Goal: Information Seeking & Learning: Compare options

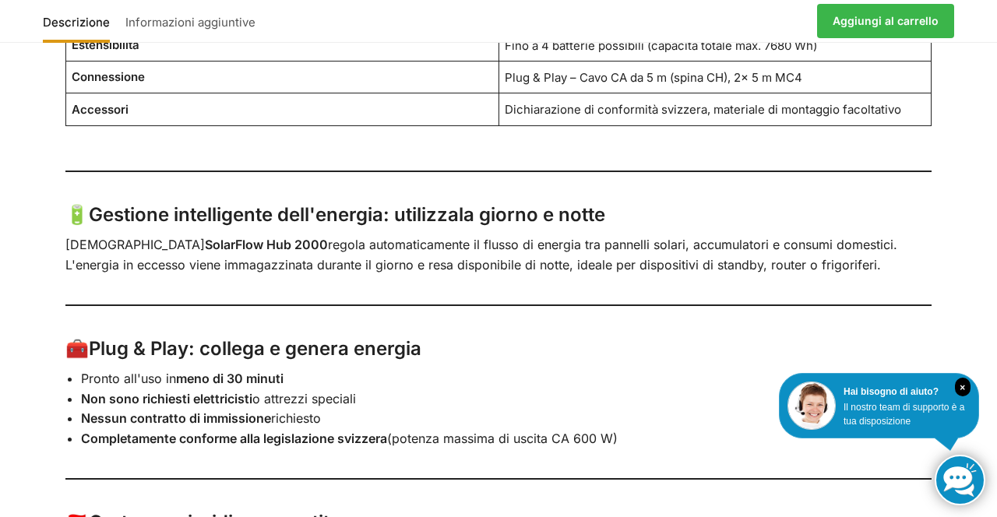
scroll to position [1600, 0]
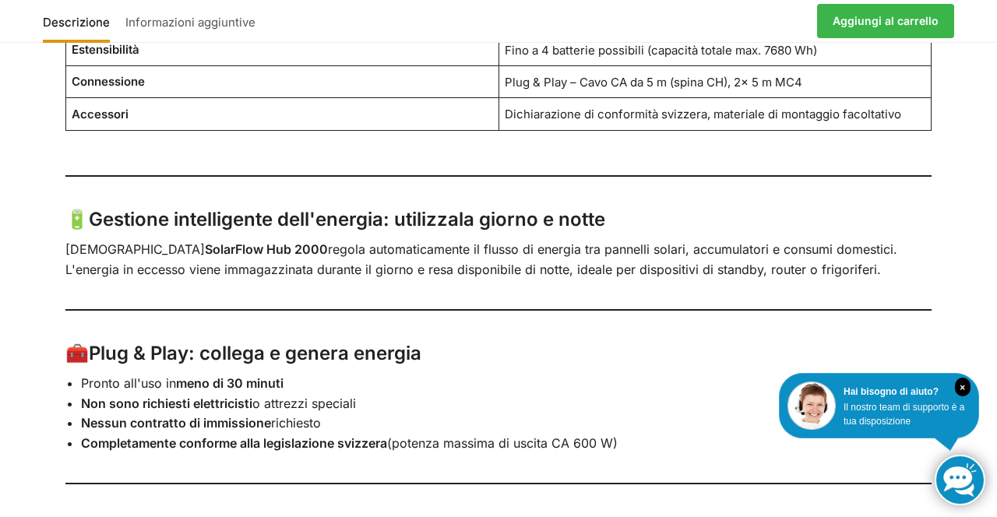
click at [996, 315] on div "Descrizione Informazioni aggiuntive Con 2 moduli solari da 445 watt ciascuno ☀️…" at bounding box center [498, 301] width 997 height 2023
click at [0, 235] on div "Descrizione Informazioni aggiuntive Con 2 moduli solari da 445 watt ciascuno ☀️…" at bounding box center [498, 301] width 997 height 2023
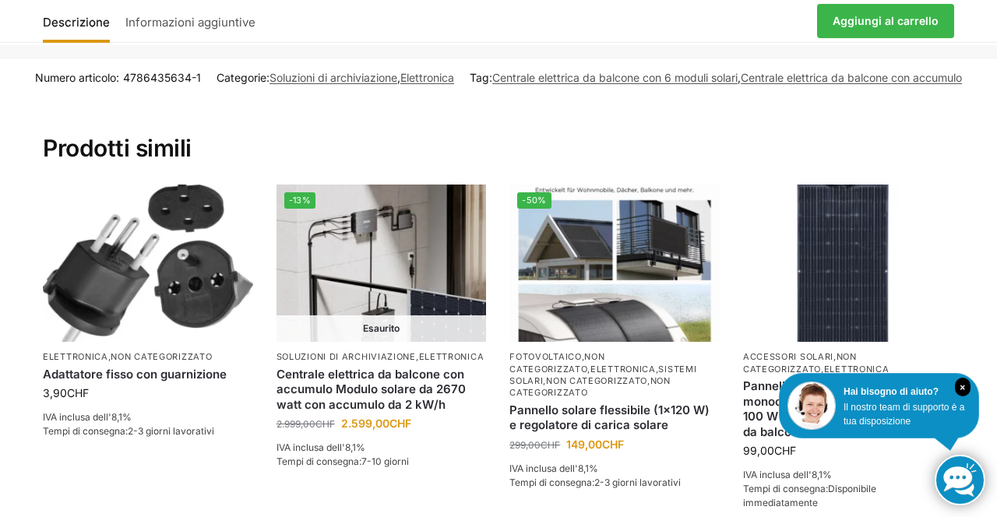
scroll to position [2861, 0]
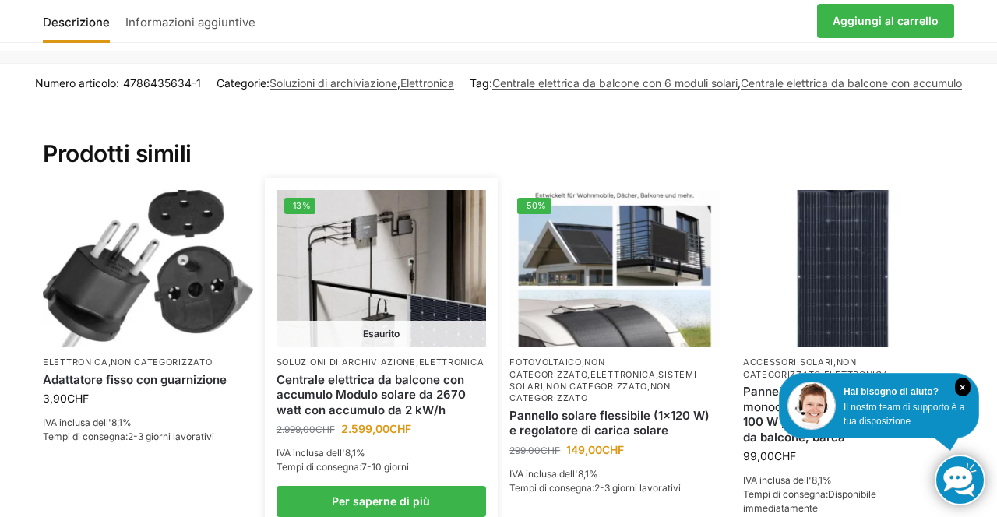
click at [413, 290] on img at bounding box center [381, 268] width 210 height 157
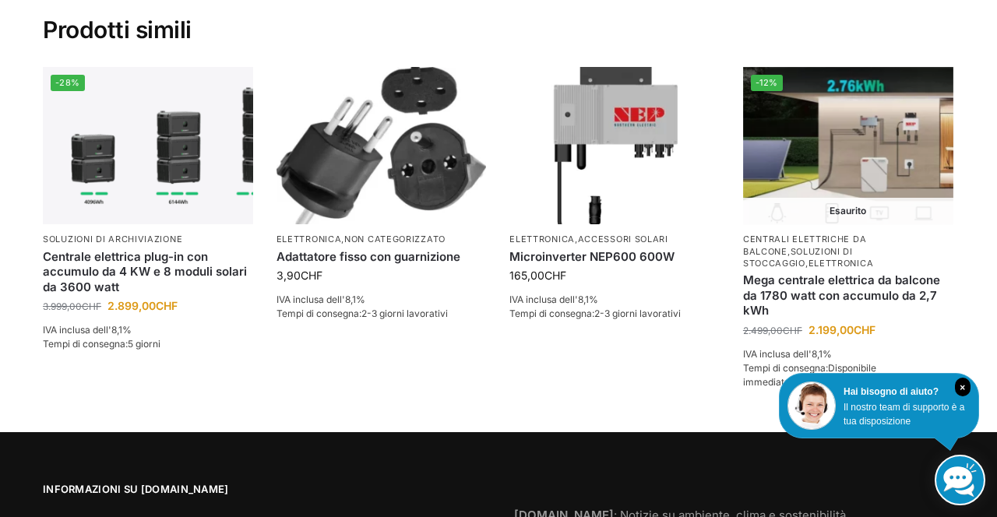
scroll to position [2150, 0]
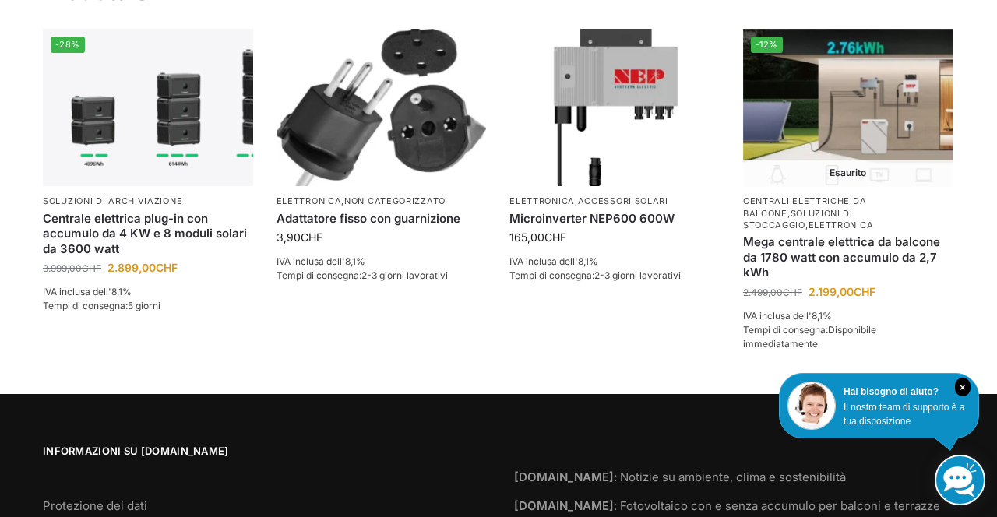
click at [996, 287] on section "Numero articolo: 4786435634 Categorie: Soluzioni di archiviazione , Elettronica…" at bounding box center [498, 148] width 997 height 492
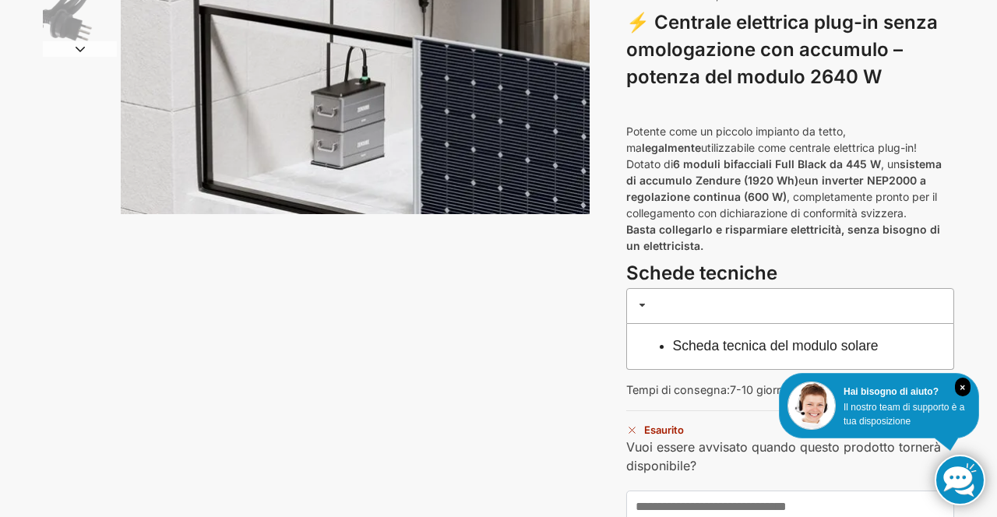
scroll to position [0, 0]
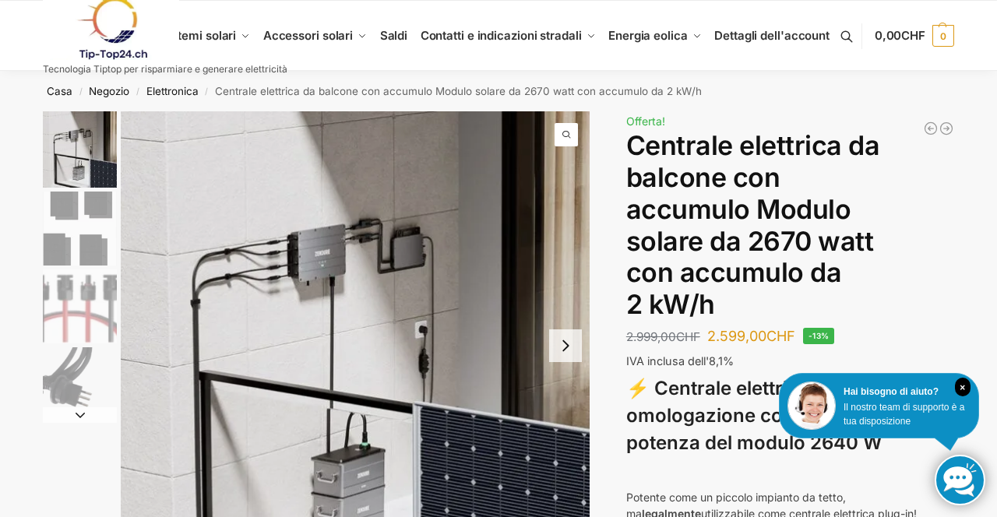
click at [212, 53] on link at bounding box center [165, 28] width 245 height 63
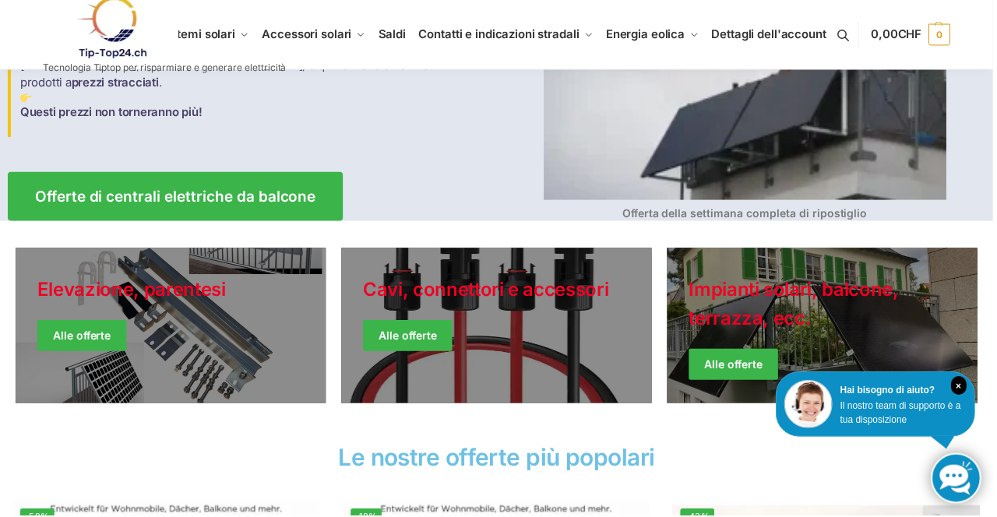
scroll to position [244, 0]
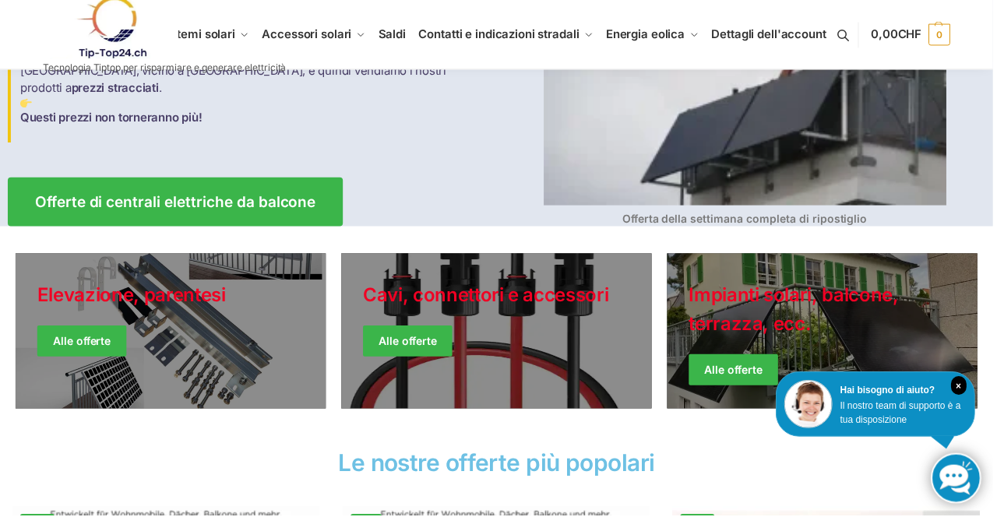
click at [804, 310] on link "Giacche invernali" at bounding box center [826, 333] width 312 height 156
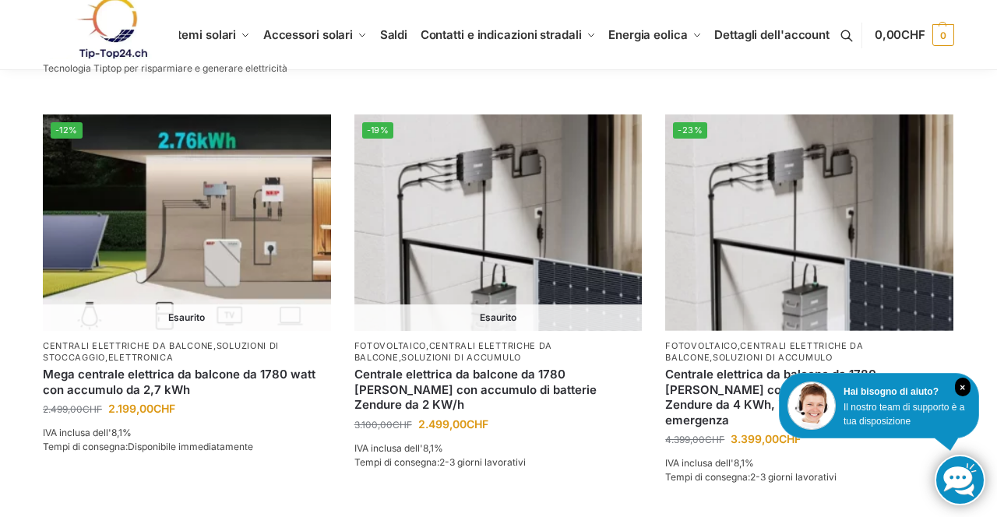
scroll to position [1415, 0]
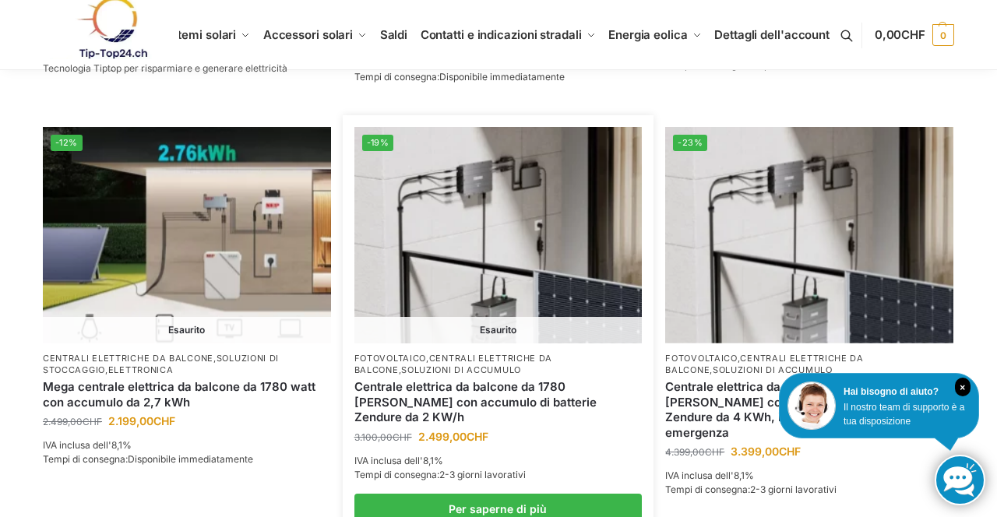
click at [519, 315] on img at bounding box center [498, 235] width 288 height 216
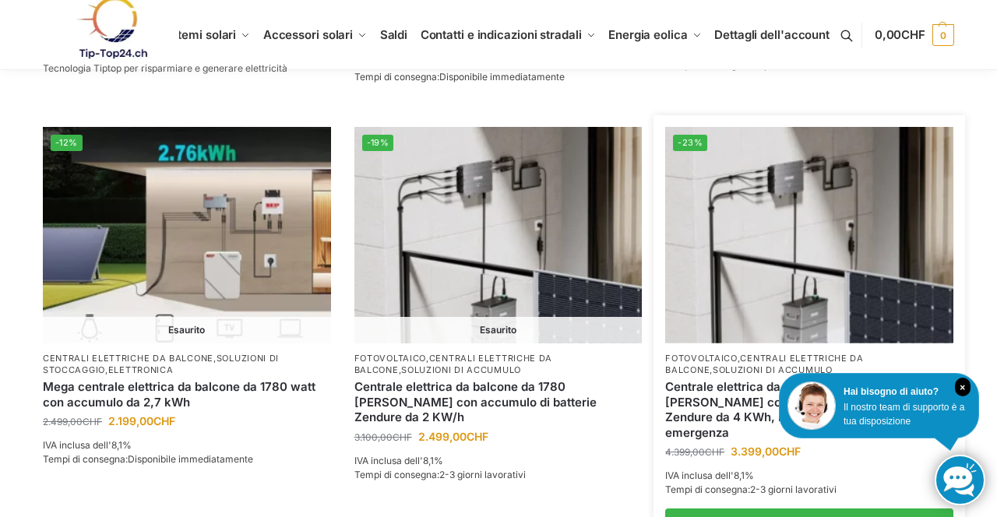
click at [838, 266] on img at bounding box center [809, 235] width 288 height 216
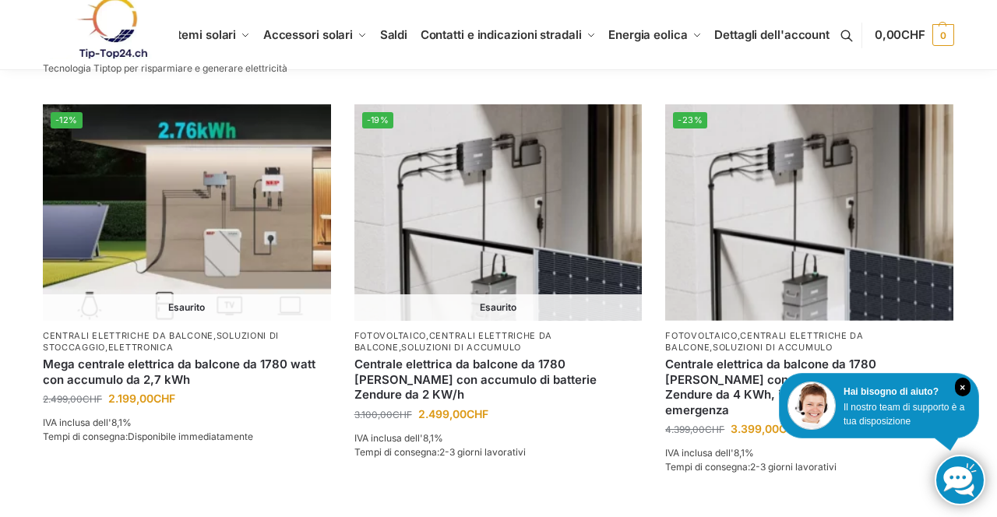
scroll to position [1465, 0]
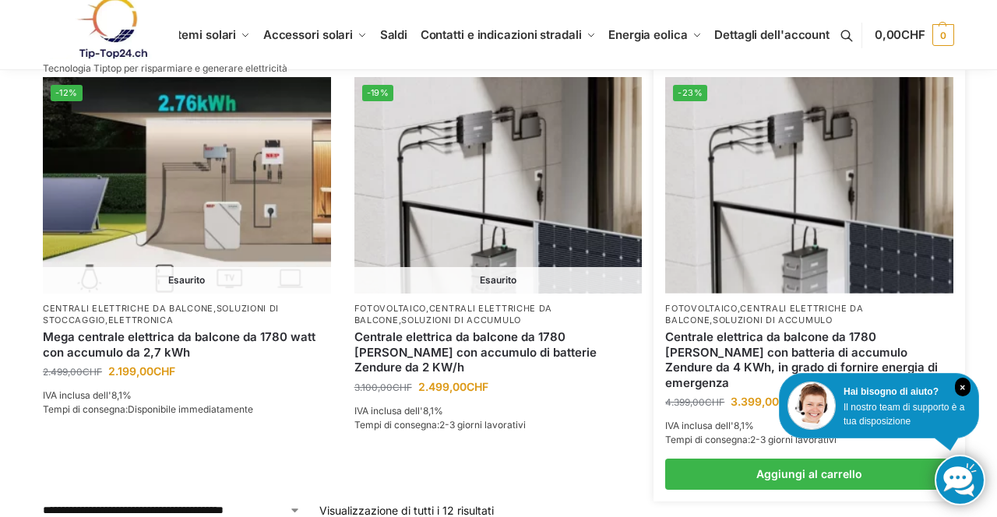
click at [835, 232] on img at bounding box center [809, 185] width 288 height 216
click at [835, 233] on img at bounding box center [809, 185] width 288 height 216
click at [828, 248] on img at bounding box center [809, 185] width 288 height 216
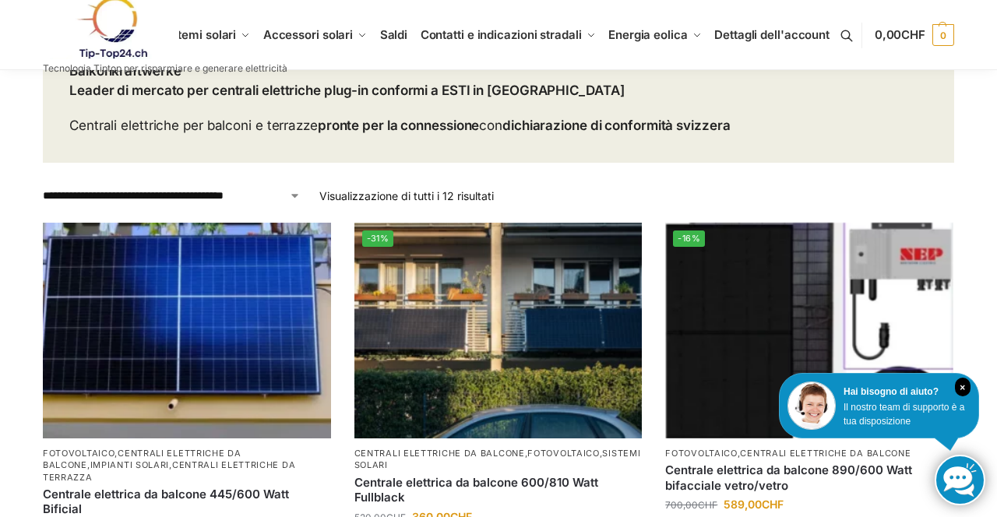
scroll to position [139, 0]
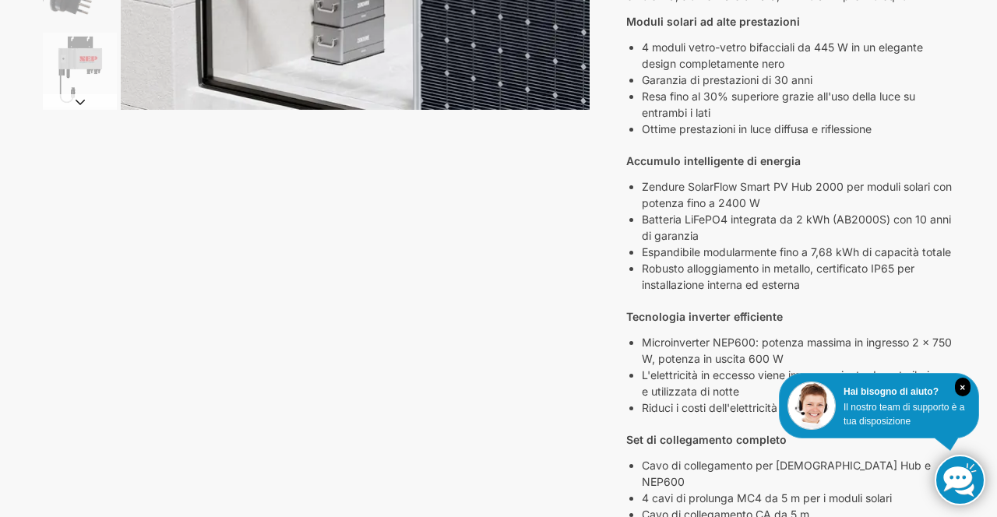
scroll to position [472, 0]
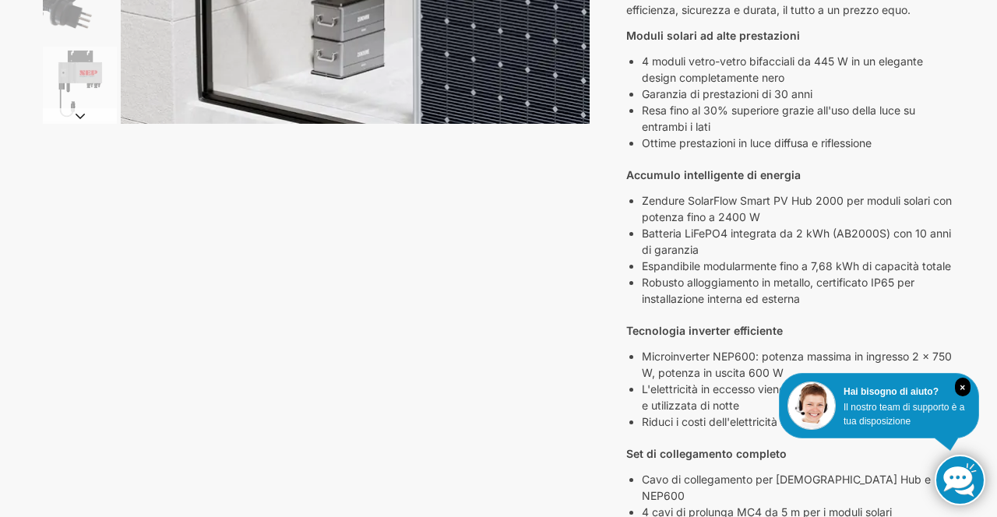
scroll to position [0, 0]
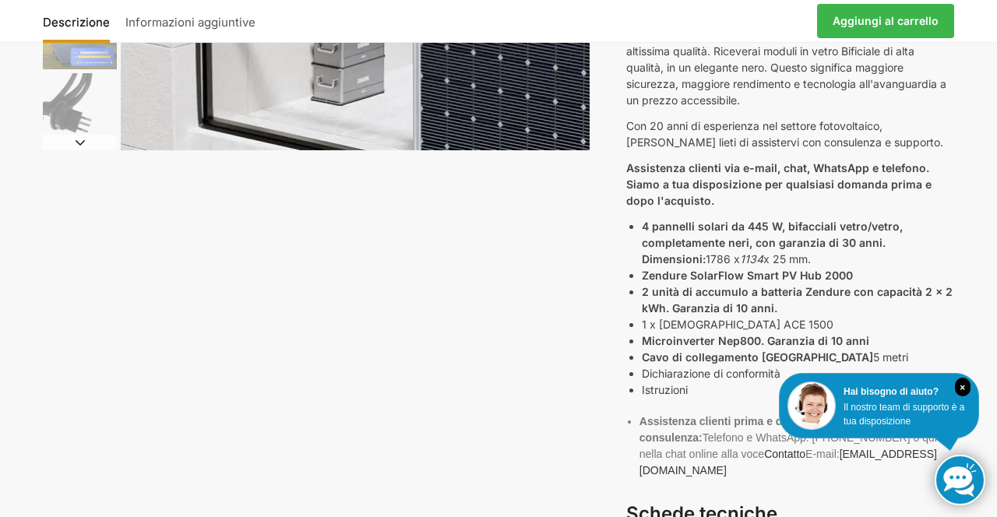
scroll to position [431, 0]
click at [981, 377] on div "Descrizione Informazioni aggiuntive 4.399,00 CHF Ursprünglicher Preis war: 4.39…" at bounding box center [498, 245] width 977 height 1128
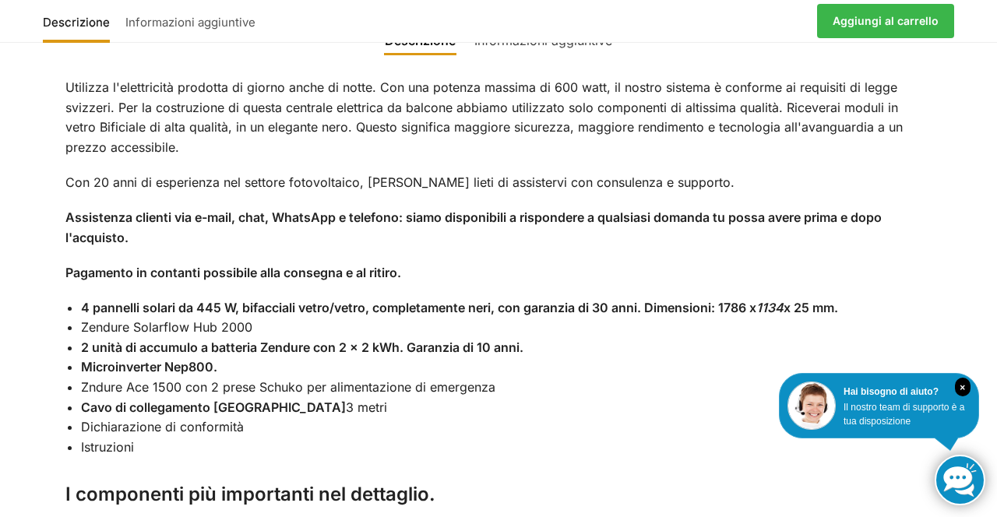
scroll to position [1277, 0]
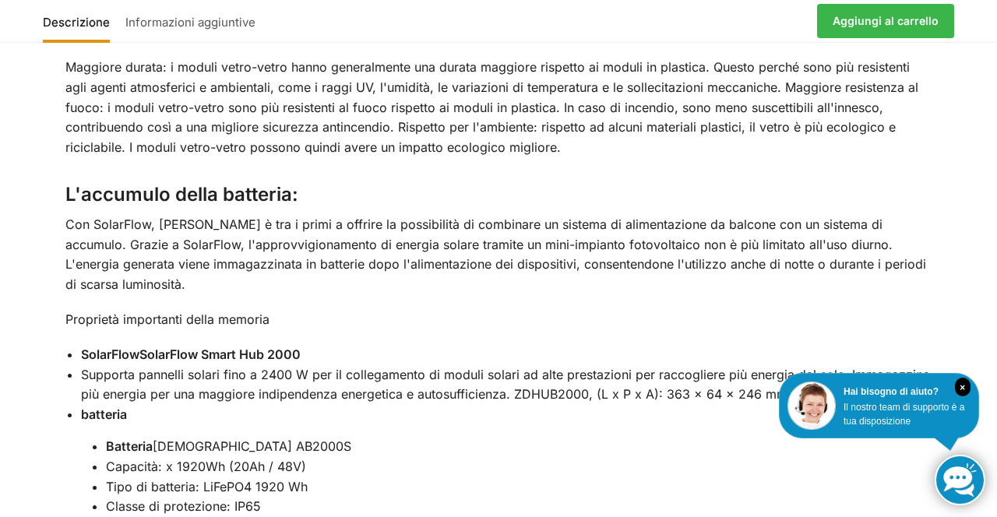
scroll to position [1911, 0]
click at [984, 366] on div "Descrizione Informazioni aggiuntive Utilizza l'elettricità prodotta di giorno a…" at bounding box center [498, 403] width 997 height 2077
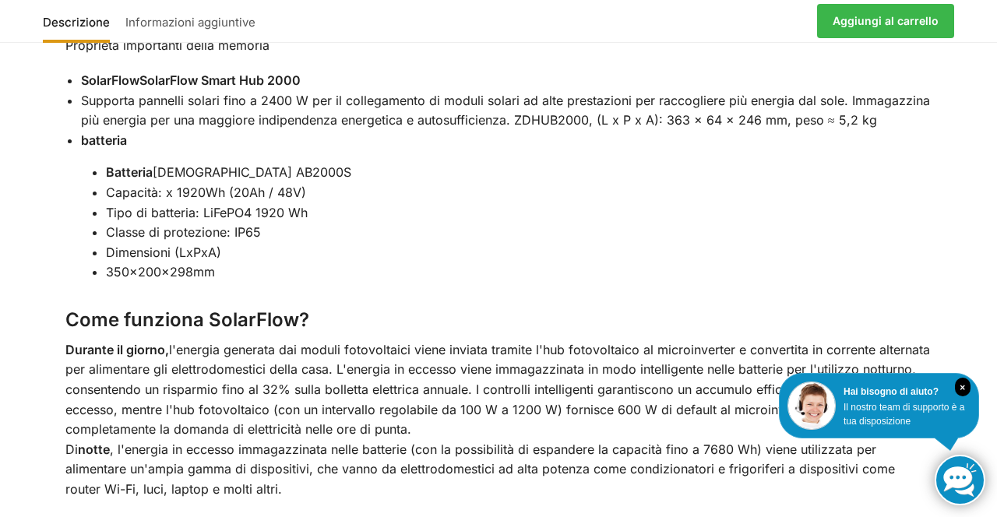
scroll to position [2202, 0]
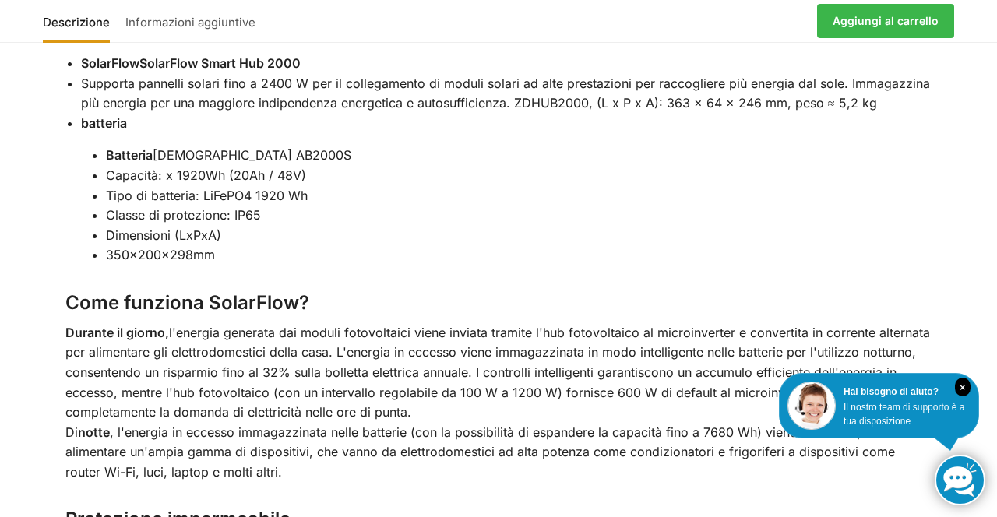
click at [996, 386] on div "Descrizione Informazioni aggiuntive Utilizza l'elettricità prodotta di giorno a…" at bounding box center [498, 112] width 997 height 2077
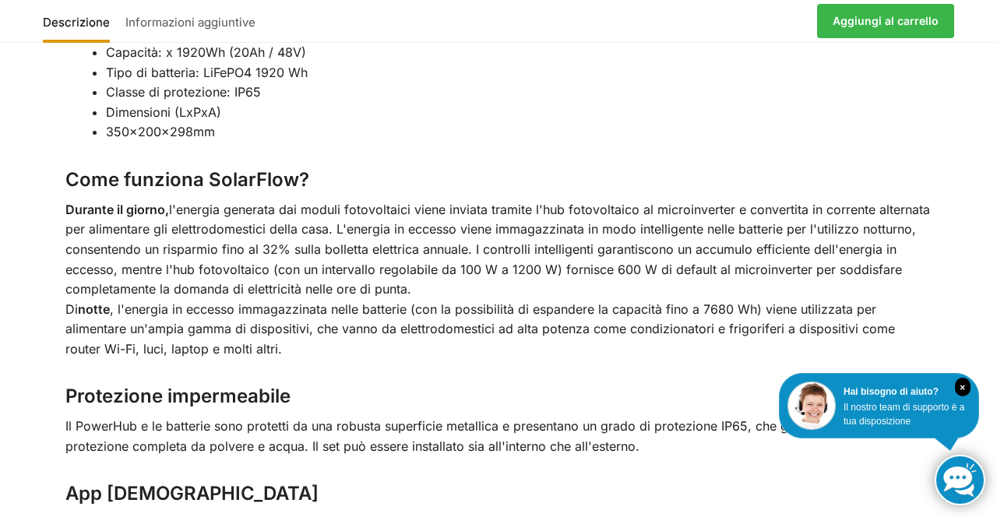
scroll to position [2327, 0]
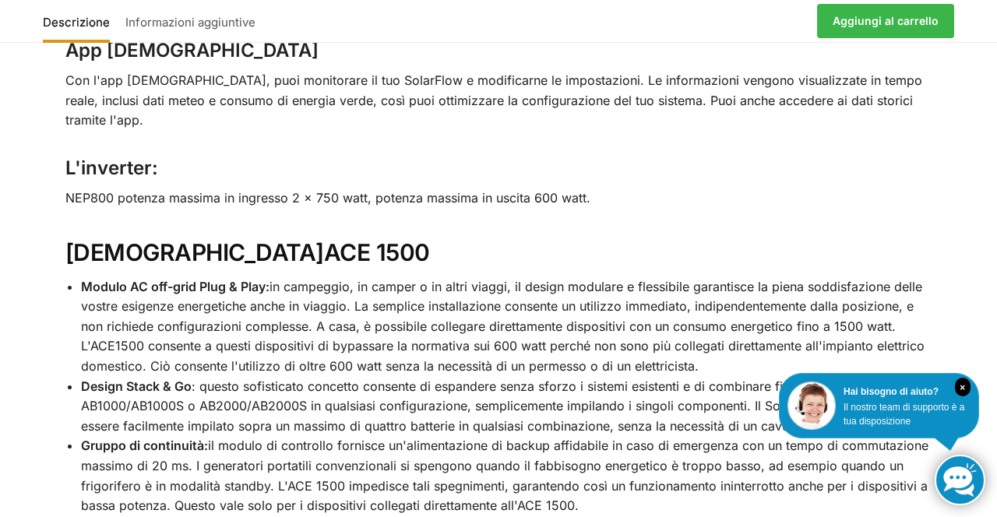
scroll to position [2773, 0]
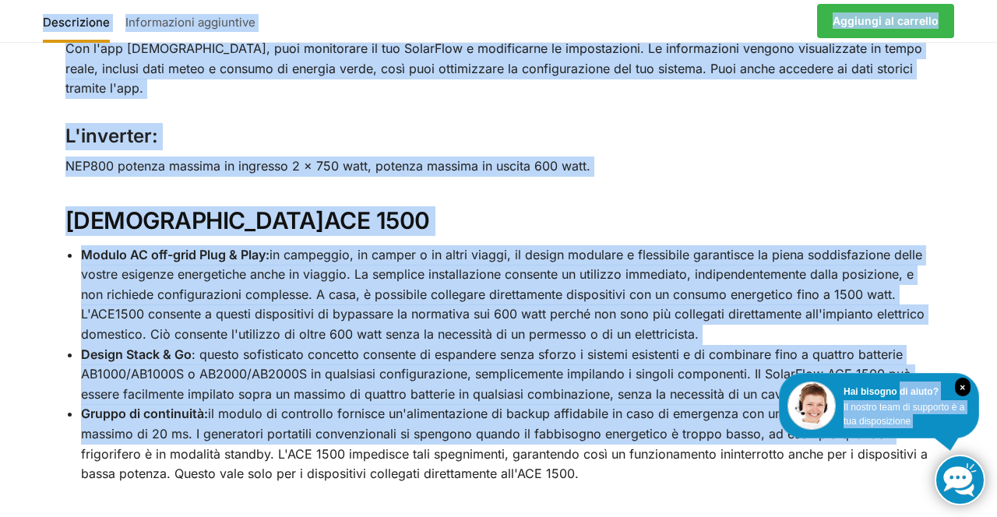
scroll to position [2812, 0]
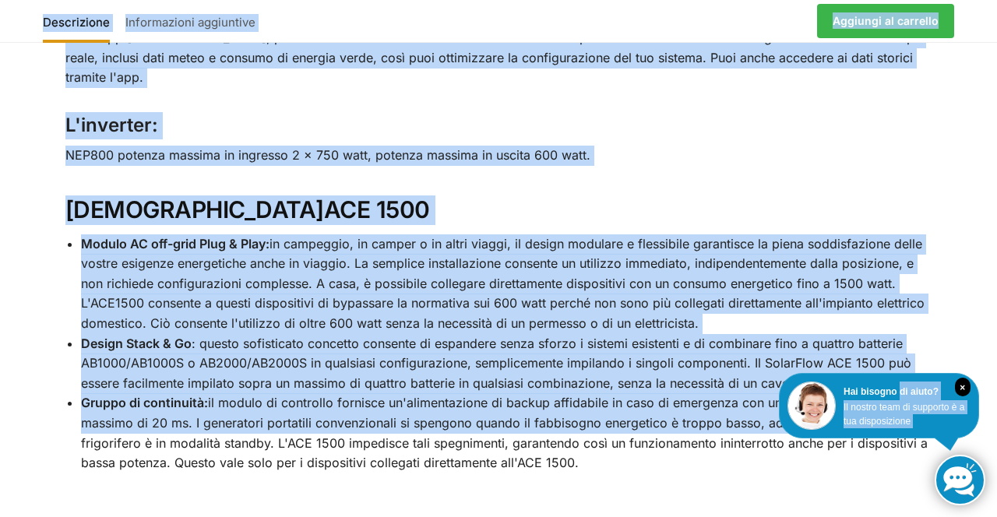
click at [777, 195] on h2 "Zendure ACE 1500" at bounding box center [498, 210] width 867 height 30
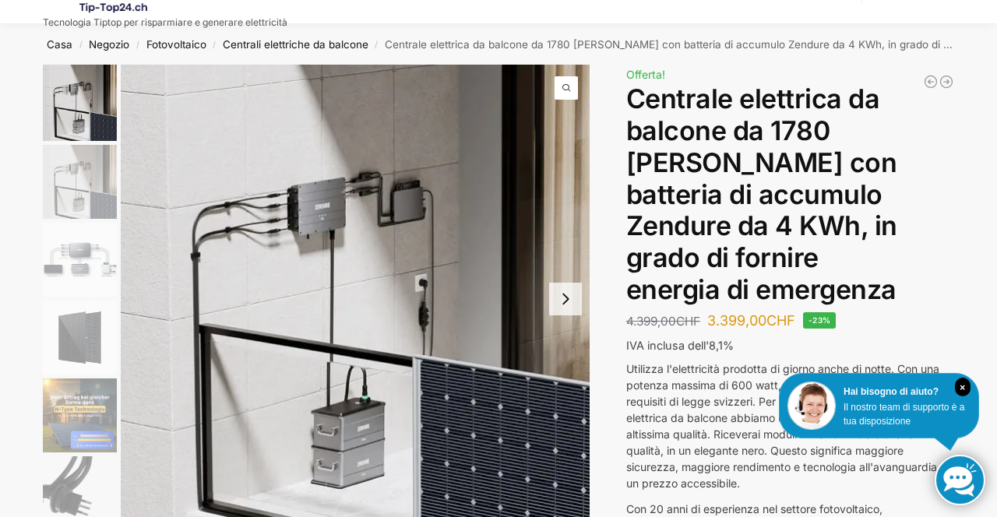
scroll to position [62, 0]
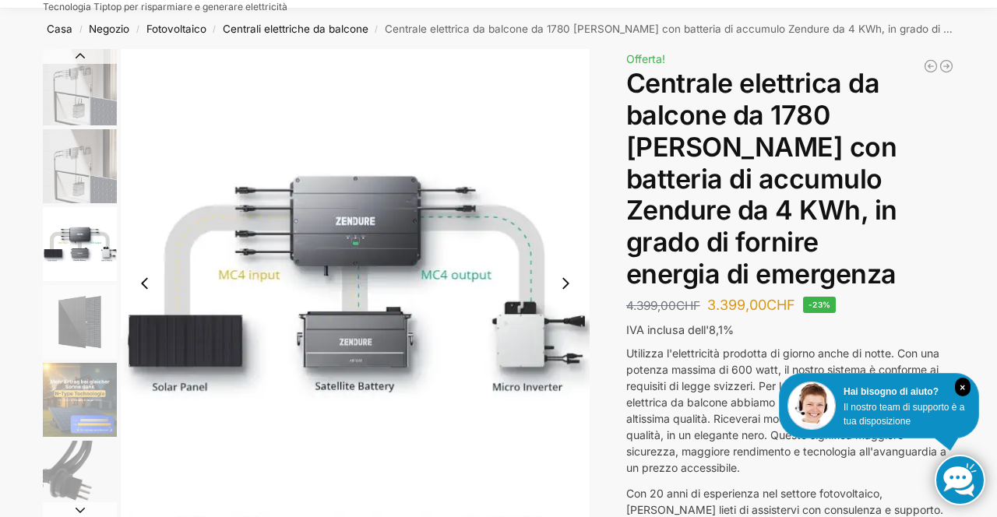
click at [459, 442] on img "3 / 11" at bounding box center [355, 283] width 469 height 469
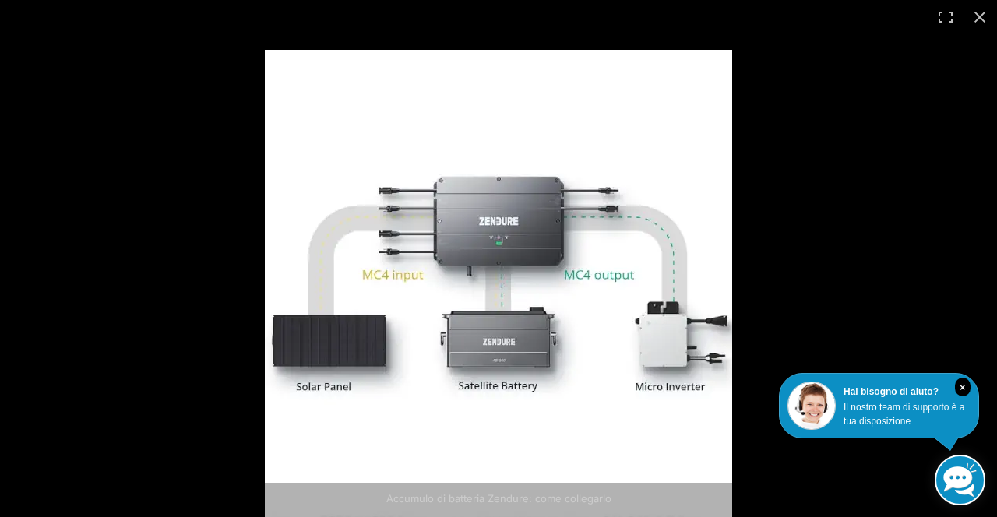
click at [634, 459] on img at bounding box center [498, 283] width 467 height 467
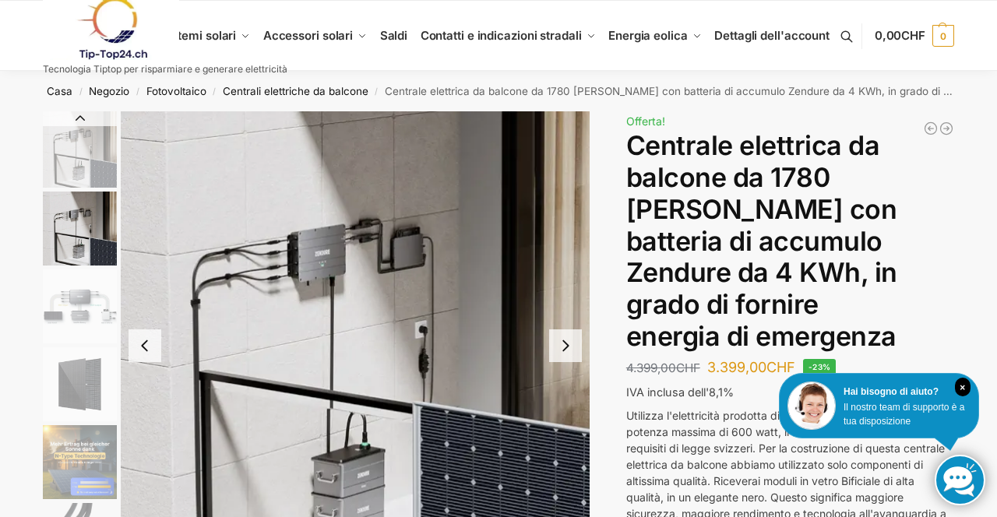
click at [555, 409] on img "2 / 11" at bounding box center [355, 345] width 469 height 469
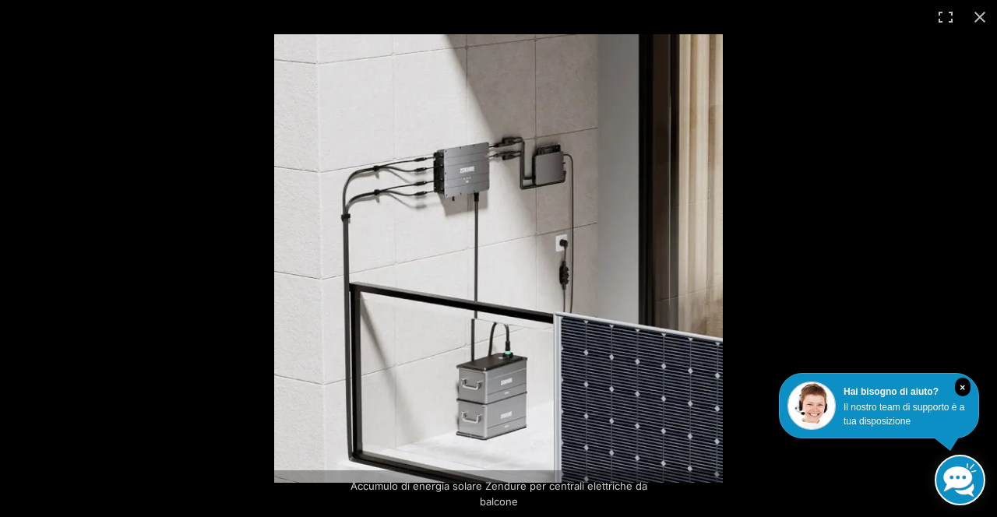
click at [592, 308] on img at bounding box center [498, 258] width 449 height 449
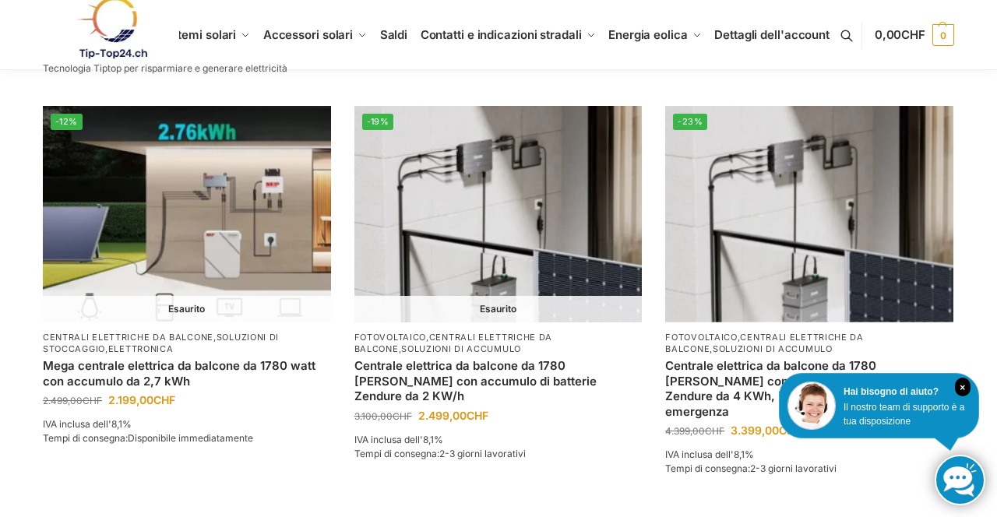
scroll to position [1435, 0]
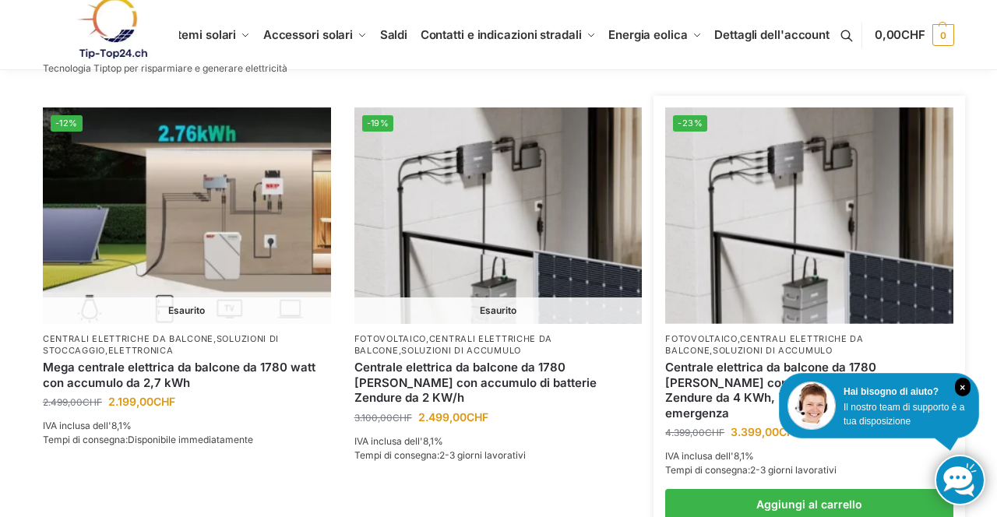
click at [826, 251] on img at bounding box center [809, 215] width 288 height 216
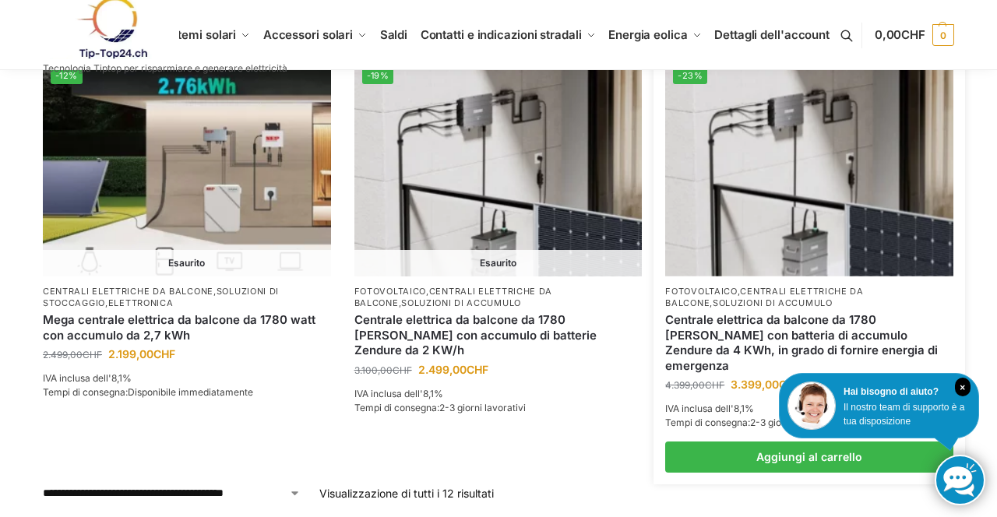
scroll to position [1484, 0]
